Goal: Obtain resource: Download file/media

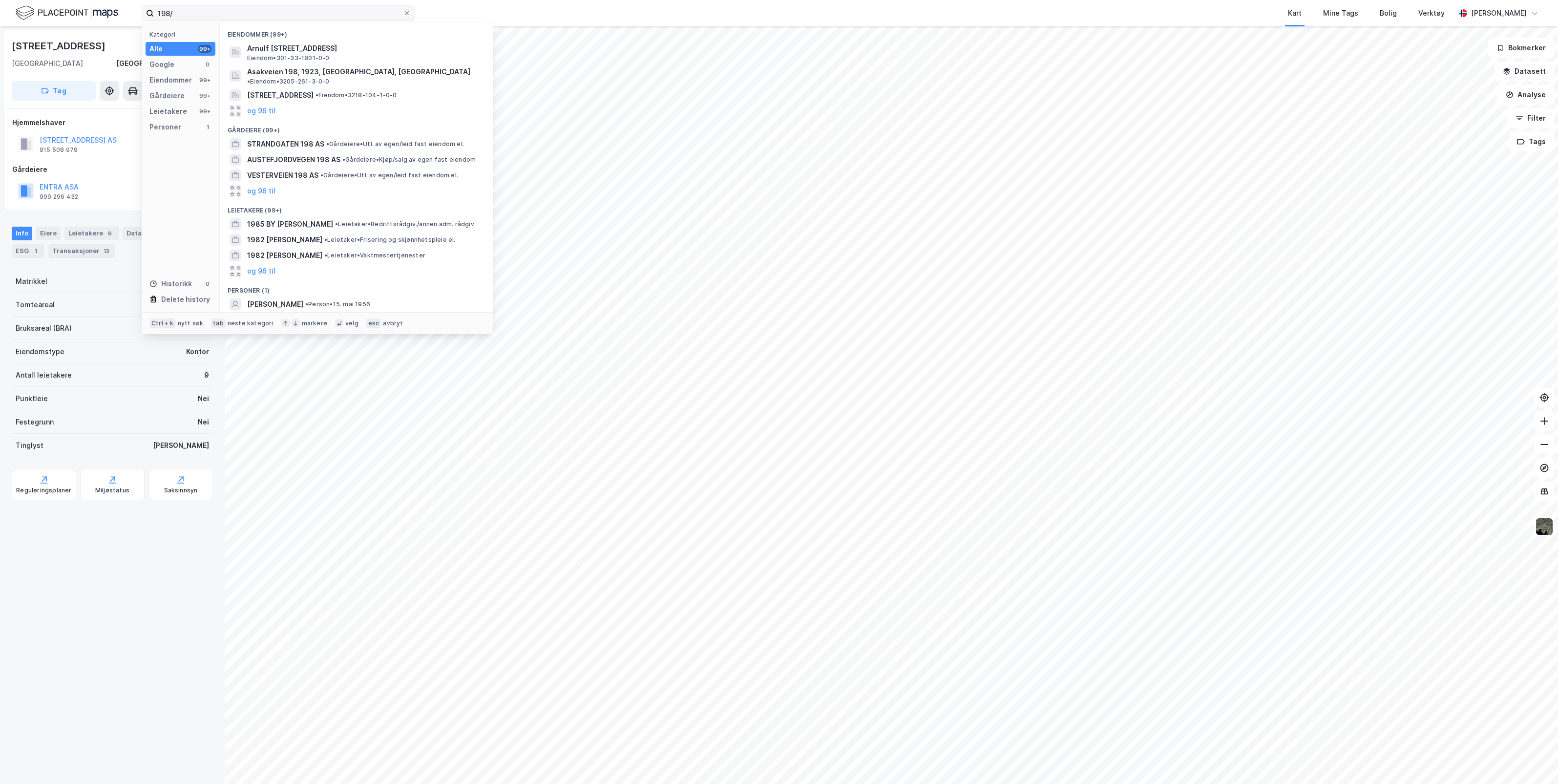
drag, startPoint x: 313, startPoint y: 17, endPoint x: 150, endPoint y: 13, distance: 163.0
click at [150, 13] on label "198/" at bounding box center [279, 13] width 274 height 15
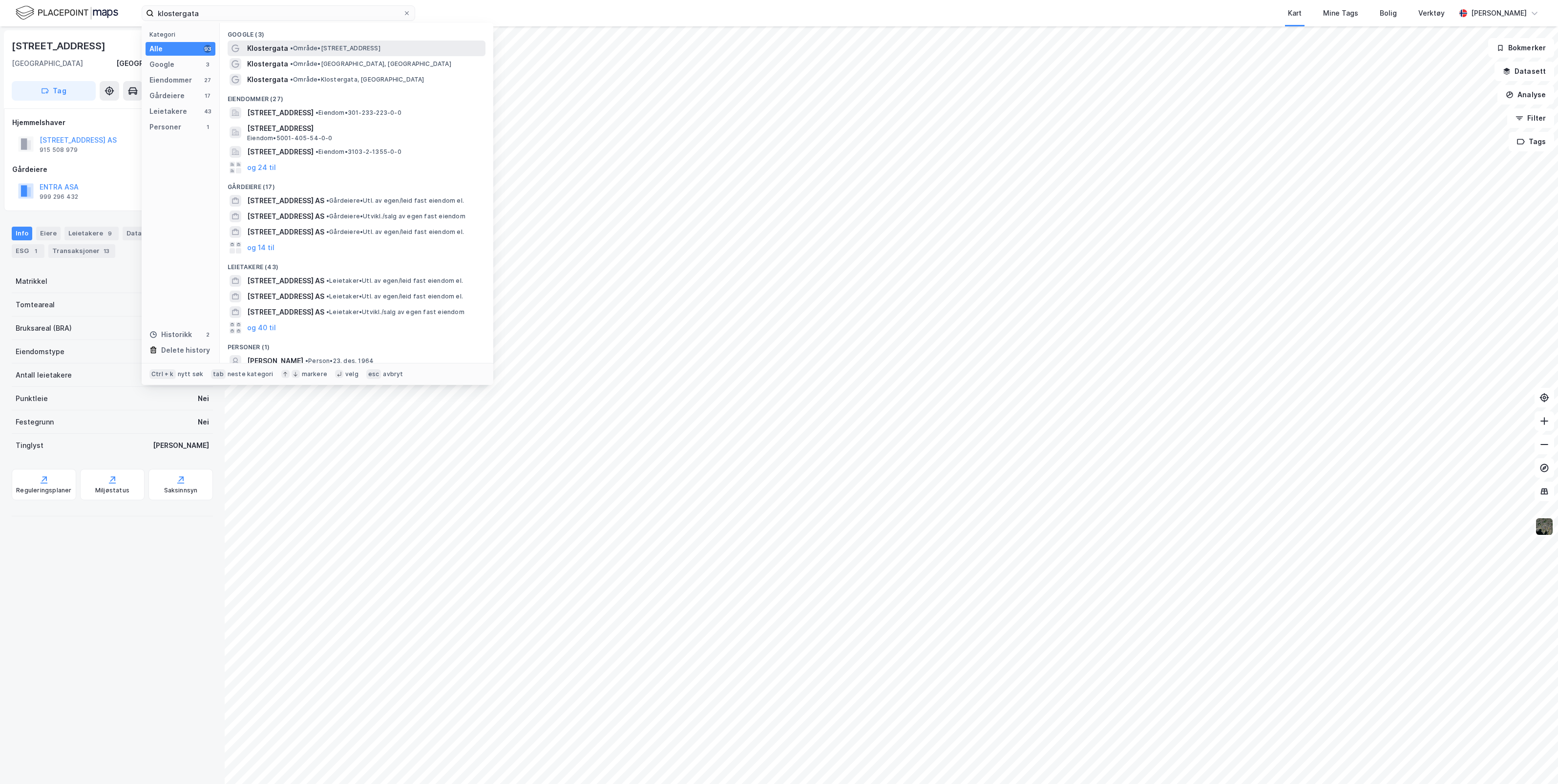
type input "klostergata"
click at [294, 47] on span "• Område • [STREET_ADDRESS]" at bounding box center [335, 48] width 91 height 8
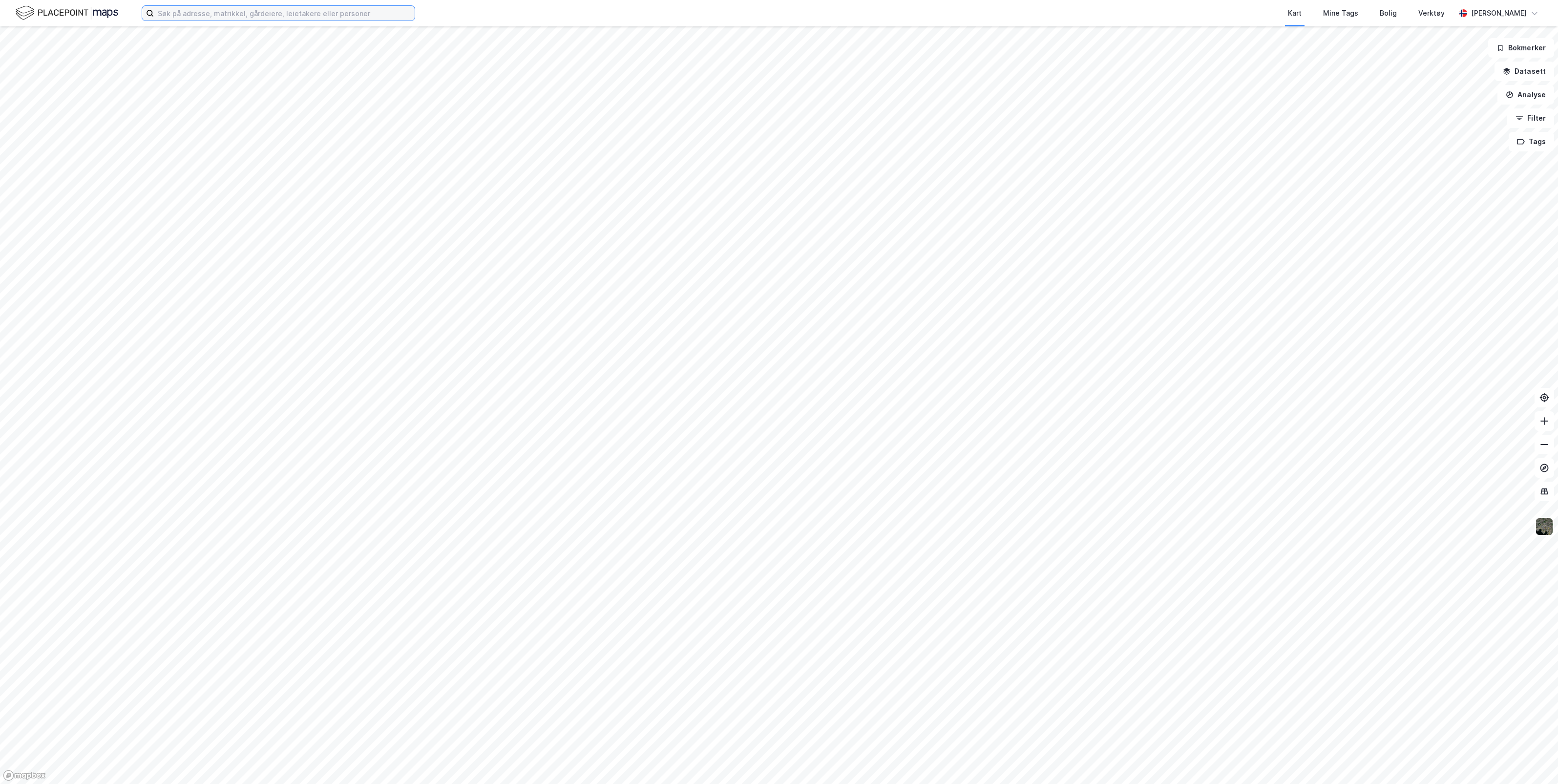
click at [222, 11] on input at bounding box center [284, 13] width 261 height 15
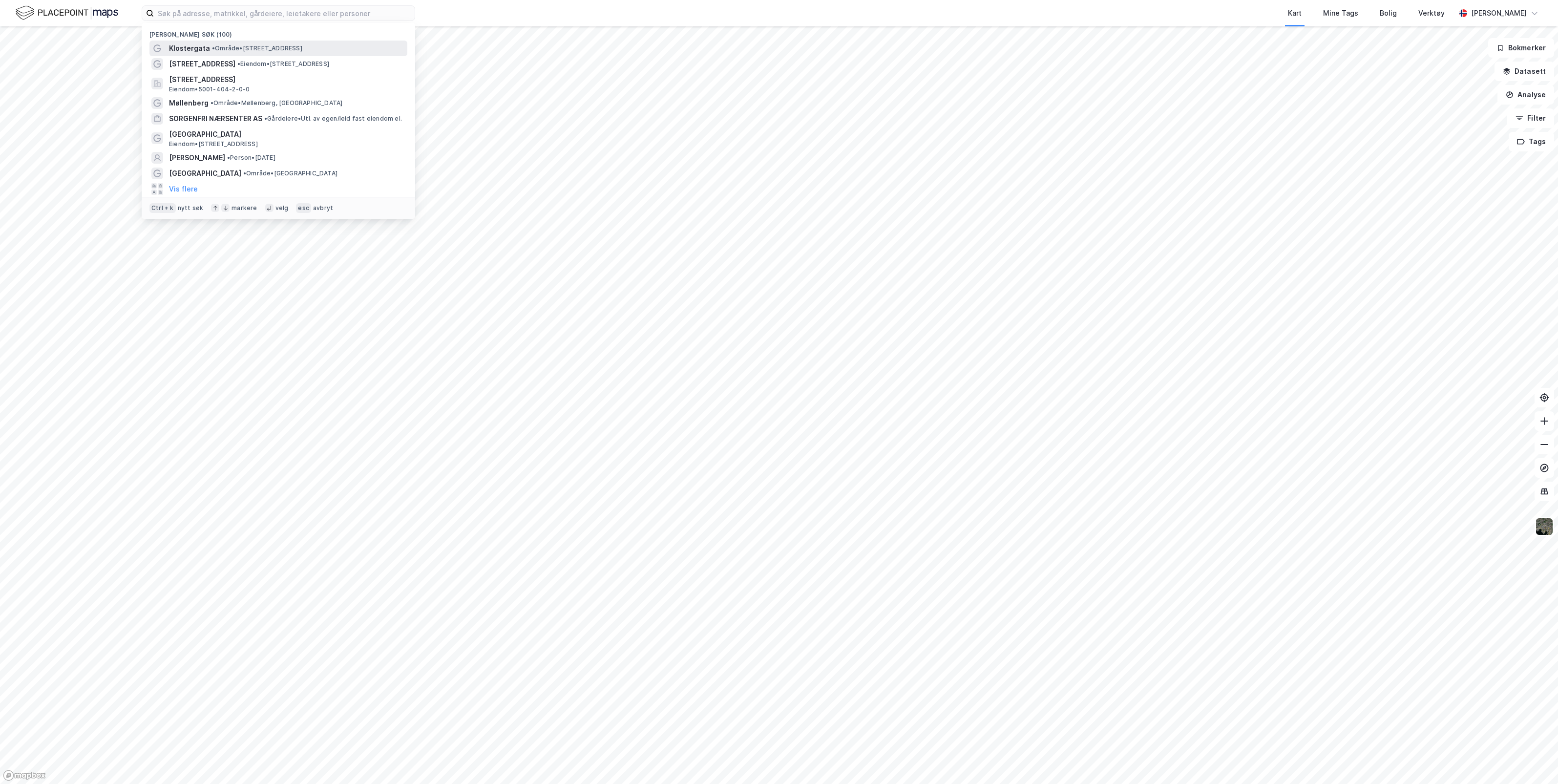
click at [218, 44] on span "• Område • [STREET_ADDRESS]" at bounding box center [257, 48] width 91 height 8
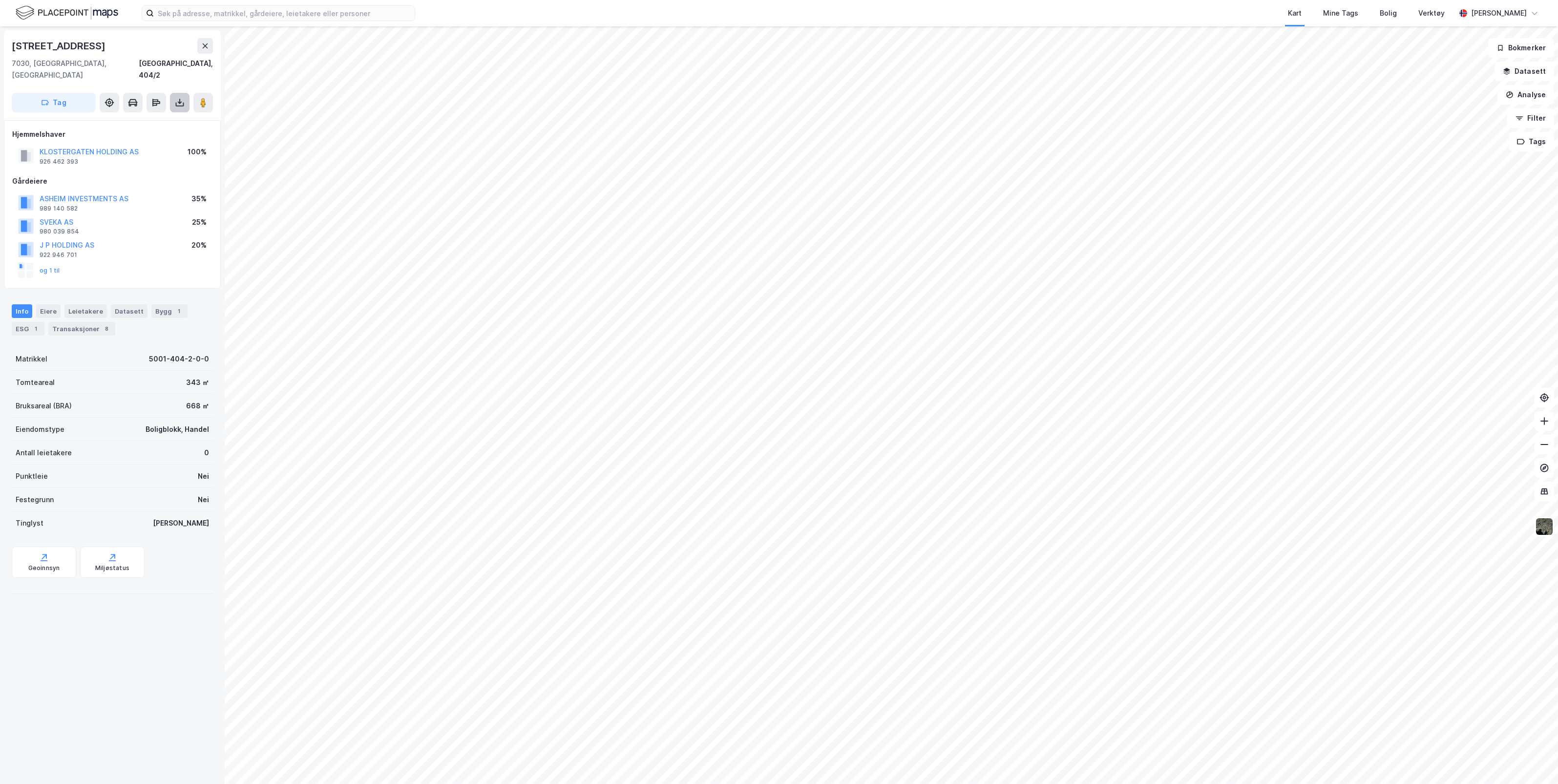
click at [181, 97] on icon at bounding box center [179, 102] width 9 height 9
click at [145, 118] on div "Last ned grunnbok" at bounding box center [131, 121] width 56 height 8
